Goal: Find specific page/section: Find specific page/section

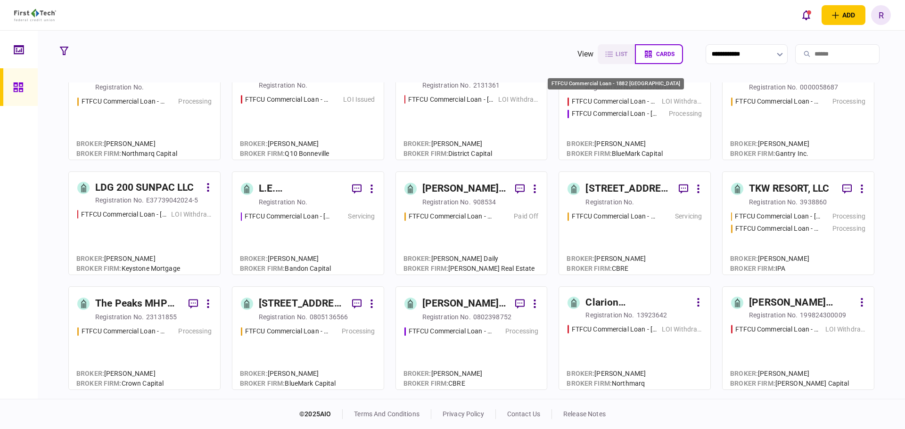
scroll to position [141, 0]
click at [156, 304] on div "The Peaks MHP LLC" at bounding box center [138, 303] width 86 height 15
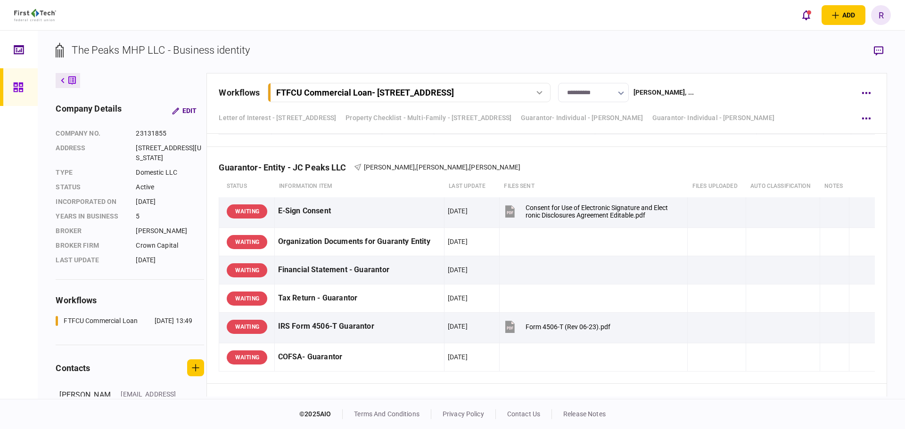
scroll to position [3535, 0]
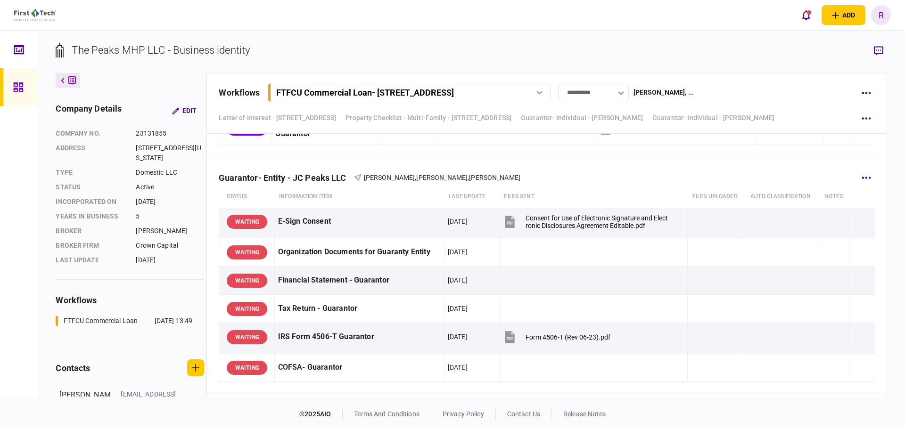
click at [327, 177] on div "Guarantor- Entity - JC Peaks LLC" at bounding box center [286, 178] width 135 height 10
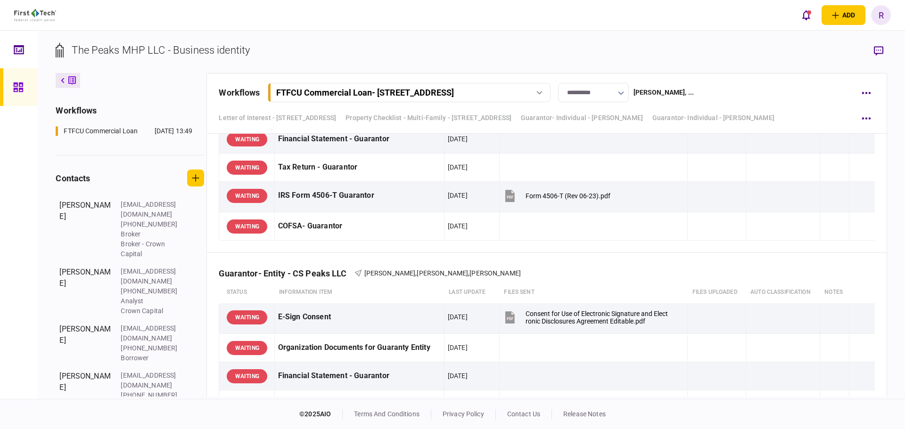
scroll to position [191, 0]
